Goal: Register for event/course

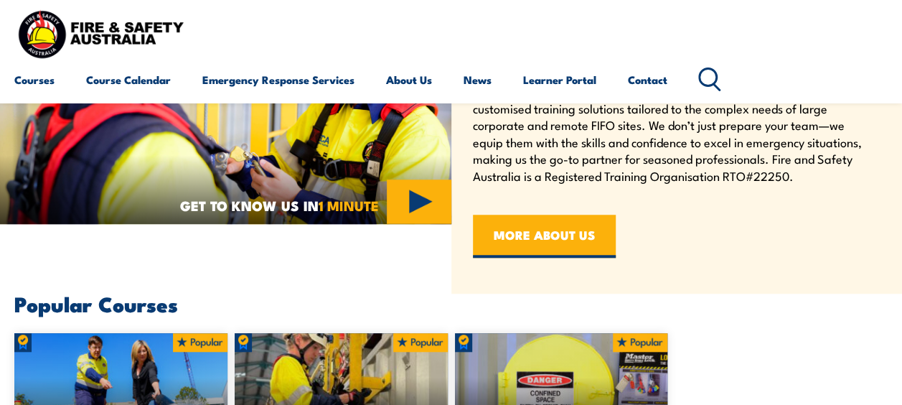
scroll to position [434, 0]
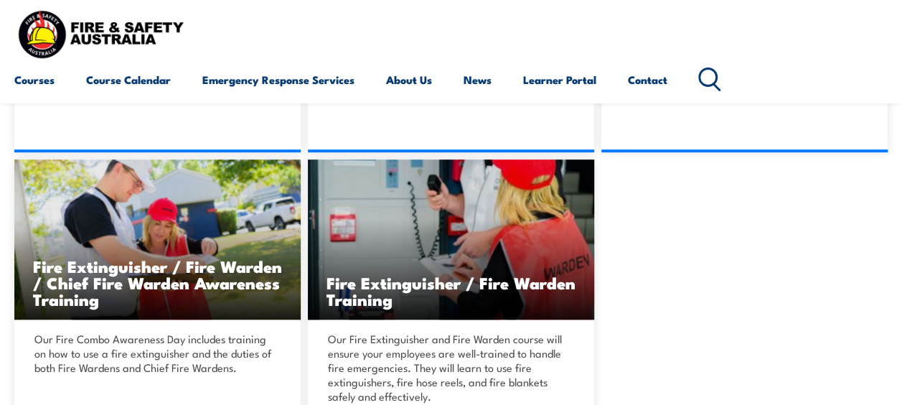
scroll to position [632, 0]
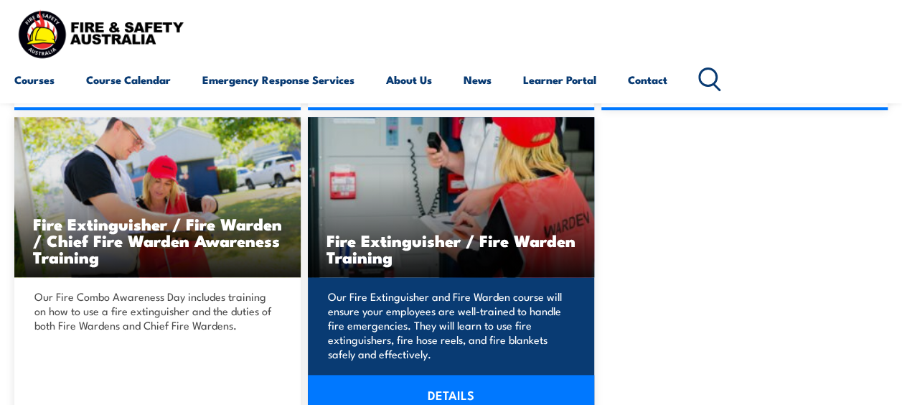
click at [402, 242] on h3 "Fire Extinguisher / Fire Warden Training" at bounding box center [450, 248] width 249 height 33
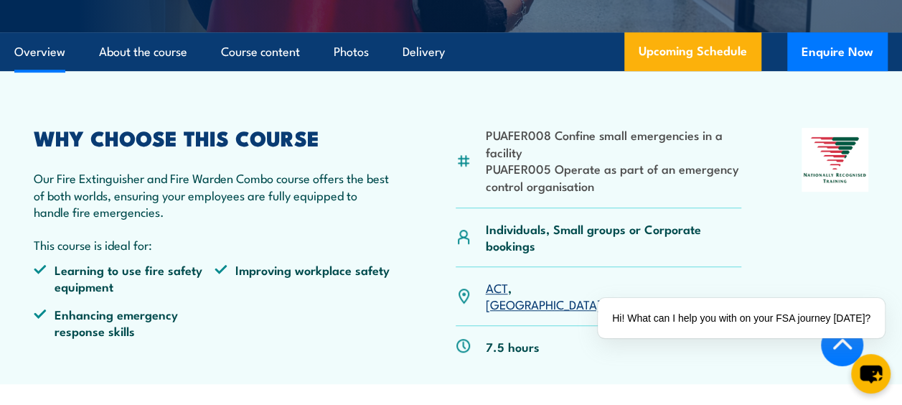
scroll to position [382, 0]
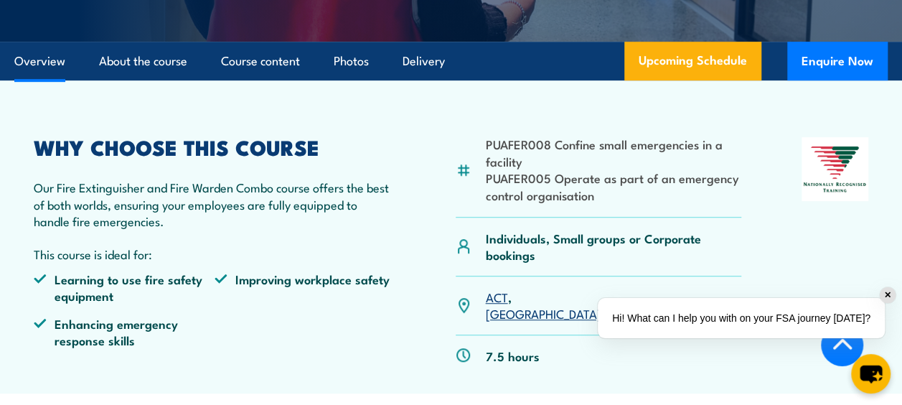
click at [681, 293] on div "Hi! What can I help you with on your FSA journey [DATE]?" at bounding box center [741, 318] width 298 height 52
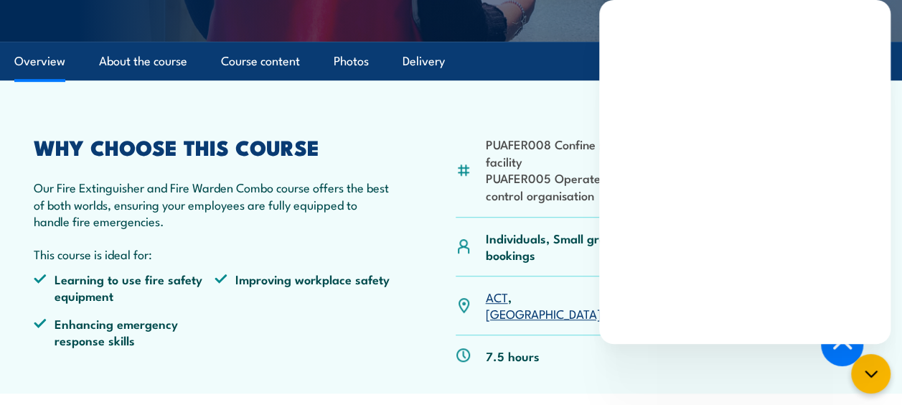
click at [388, 357] on ul "Learning to use fire safety equipment Improving workplace safety Enhancing emer…" at bounding box center [215, 314] width 362 height 89
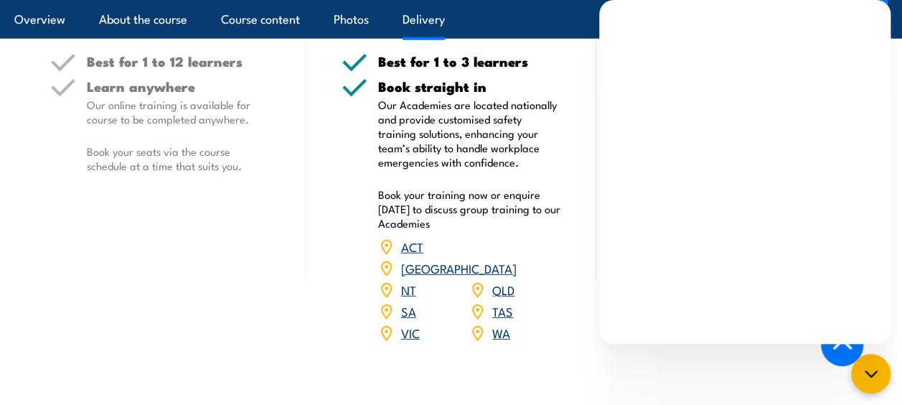
scroll to position [1816, 0]
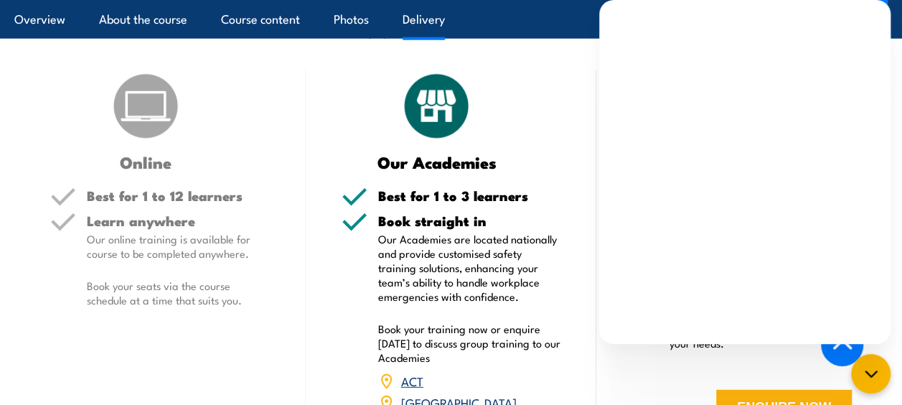
click at [559, 95] on div "Our Academies" at bounding box center [450, 120] width 219 height 100
click at [838, 346] on icon at bounding box center [842, 345] width 22 height 22
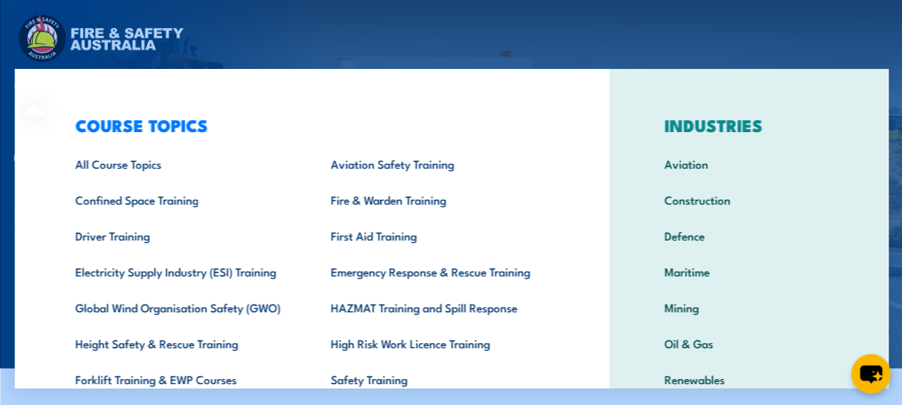
click at [318, 37] on div "Courses Course Calendar Emergency Response Services Services Overview Emergency…" at bounding box center [450, 56] width 873 height 91
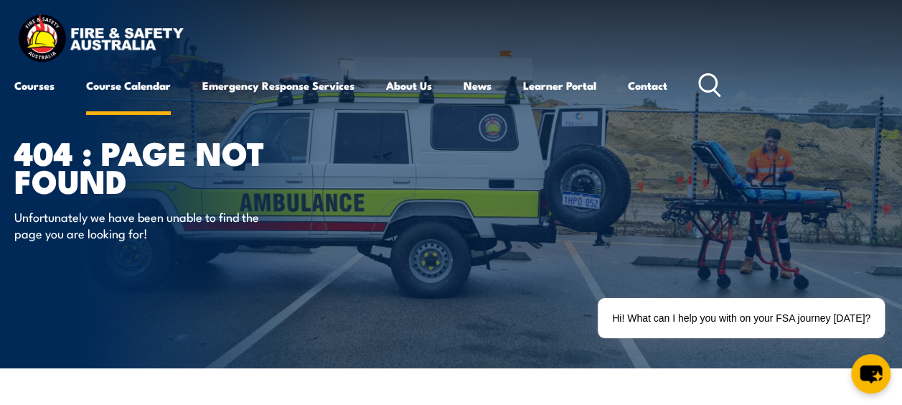
click at [121, 83] on link "Course Calendar" at bounding box center [128, 85] width 85 height 34
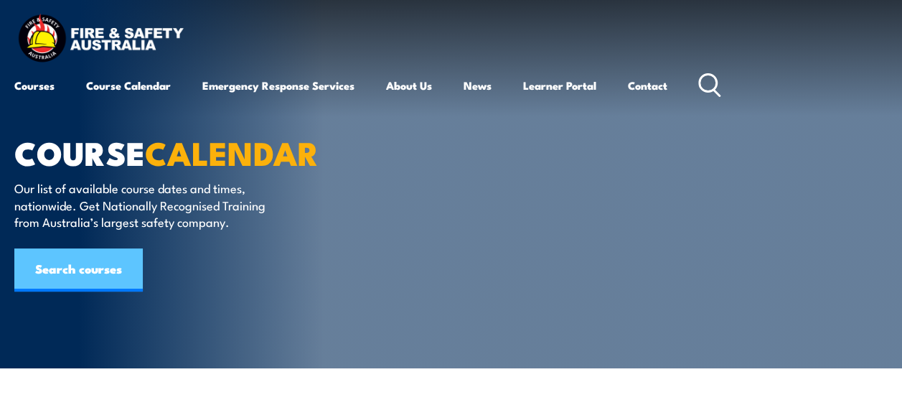
click at [83, 268] on link "Search courses" at bounding box center [78, 269] width 128 height 43
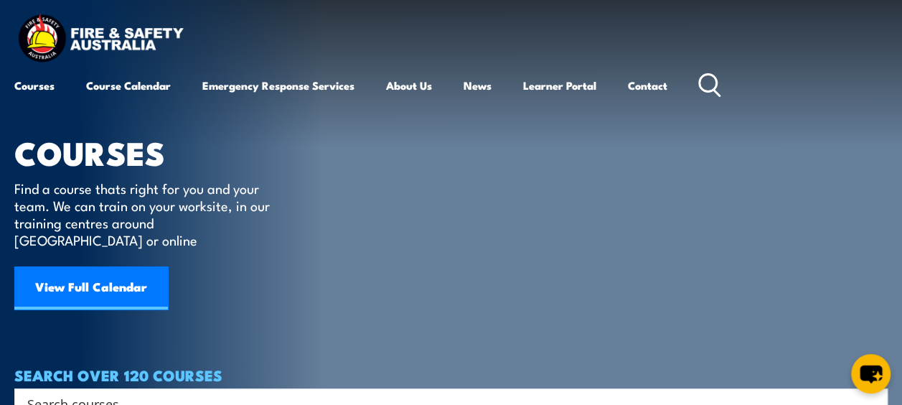
click at [65, 392] on input "Search input" at bounding box center [441, 403] width 828 height 22
type input "warden"
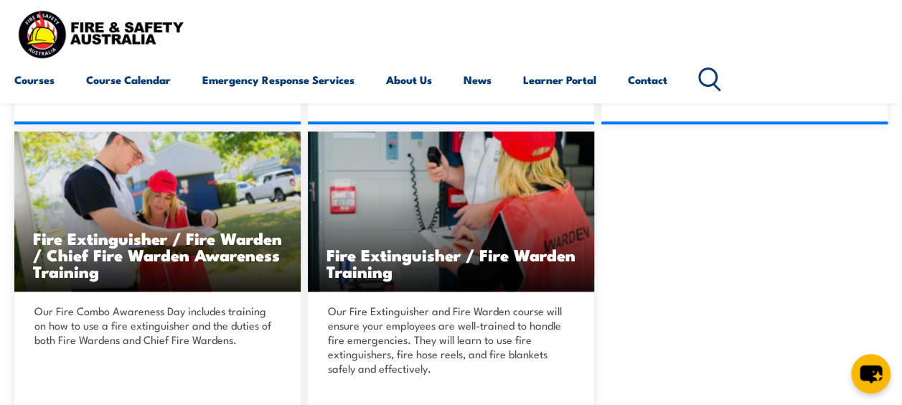
scroll to position [610, 0]
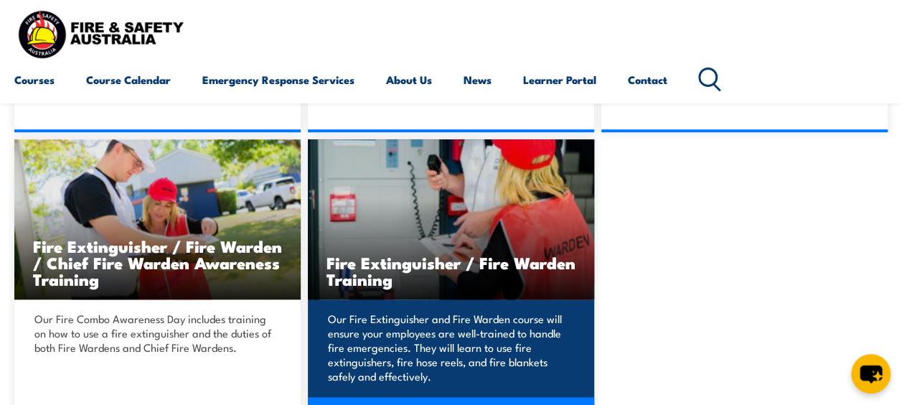
click at [428, 265] on h3 "Fire Extinguisher / Fire Warden Training" at bounding box center [450, 270] width 249 height 33
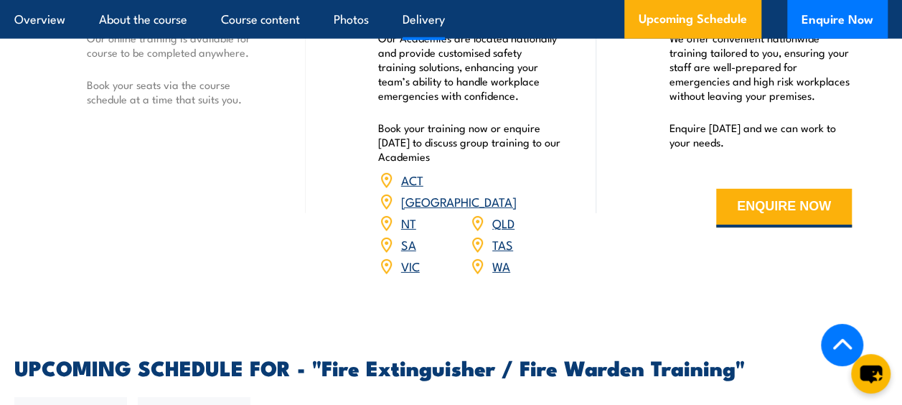
scroll to position [2065, 0]
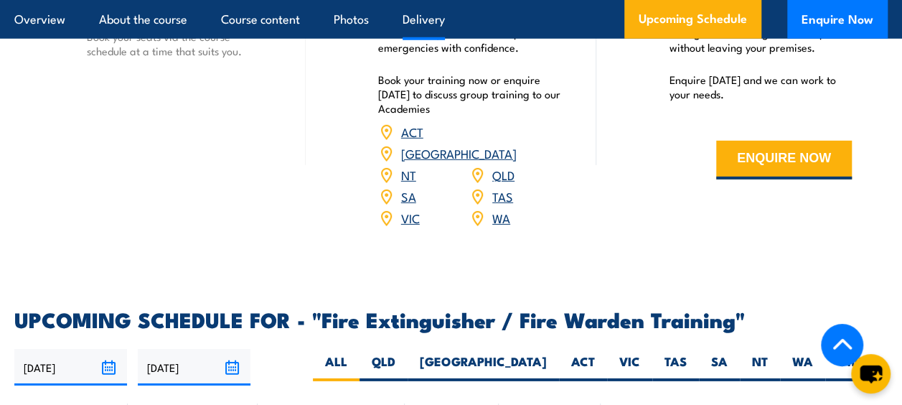
click at [495, 209] on link "WA" at bounding box center [501, 217] width 18 height 17
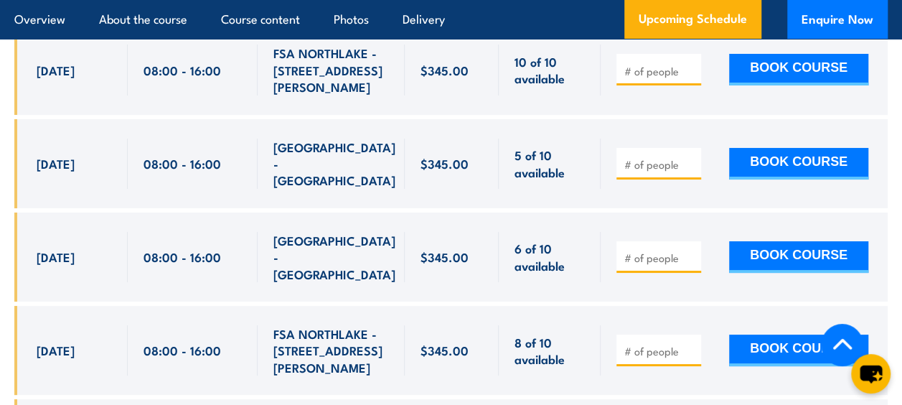
scroll to position [2672, 0]
